Goal: Information Seeking & Learning: Find specific fact

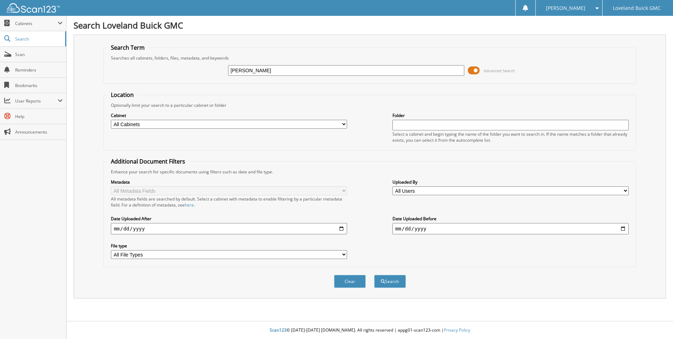
type input "[PERSON_NAME]"
click at [374, 274] on button "Search" at bounding box center [390, 280] width 32 height 13
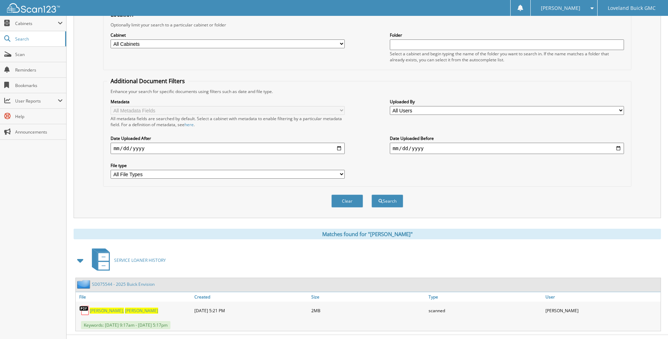
scroll to position [94, 0]
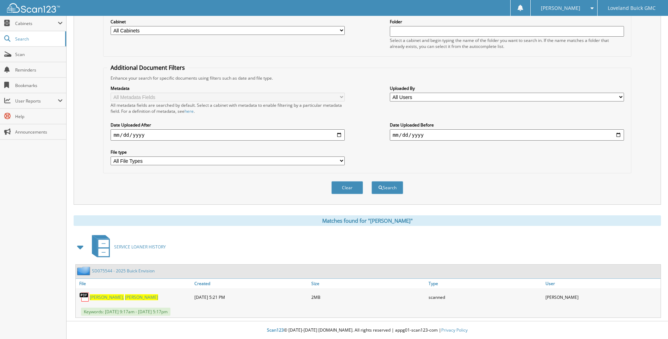
click at [98, 298] on span "[PERSON_NAME]," at bounding box center [107, 297] width 34 height 6
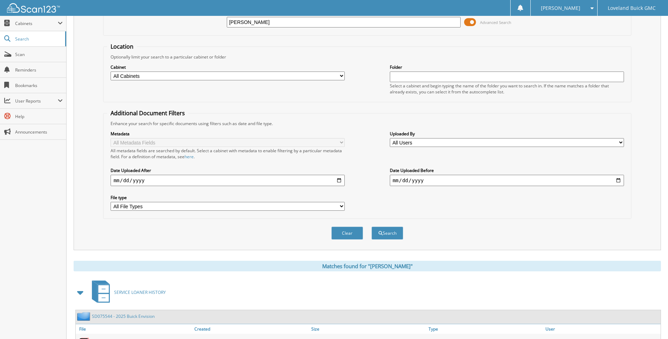
scroll to position [0, 0]
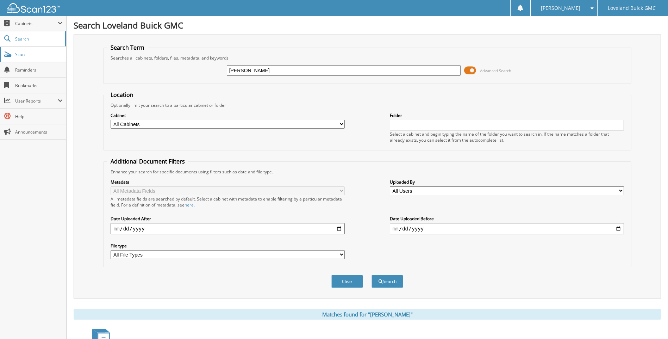
click at [18, 61] on link "Scan" at bounding box center [33, 54] width 66 height 15
